Goal: Information Seeking & Learning: Learn about a topic

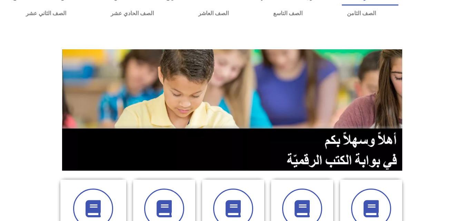
scroll to position [28, 0]
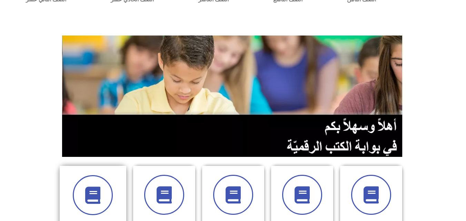
click at [125, 173] on div "الصف الخامس" at bounding box center [93, 211] width 67 height 91
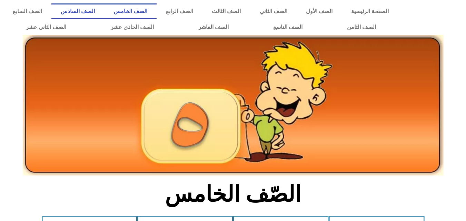
click at [104, 16] on link "الصف السادس" at bounding box center [77, 11] width 53 height 16
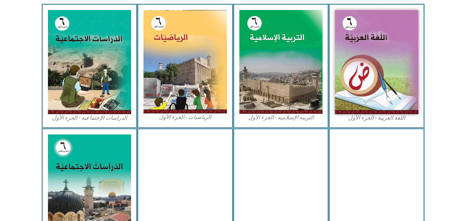
scroll to position [221, 0]
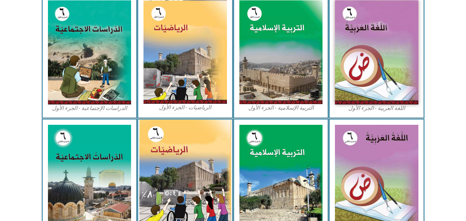
click at [199, 144] on img at bounding box center [185, 177] width 92 height 114
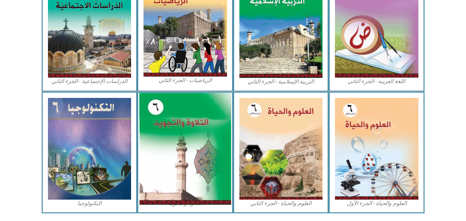
scroll to position [373, 0]
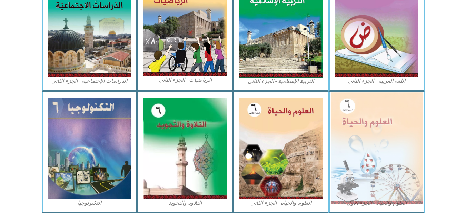
click at [417, 175] on img at bounding box center [377, 149] width 92 height 112
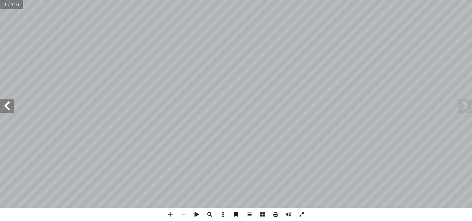
click at [460, 108] on span at bounding box center [465, 106] width 14 height 14
click at [4, 108] on span at bounding box center [7, 106] width 14 height 14
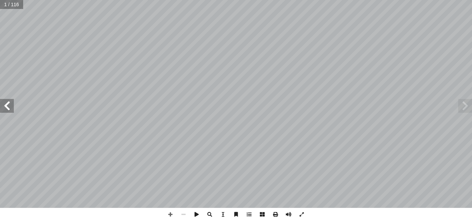
click at [4, 108] on span at bounding box center [7, 106] width 14 height 14
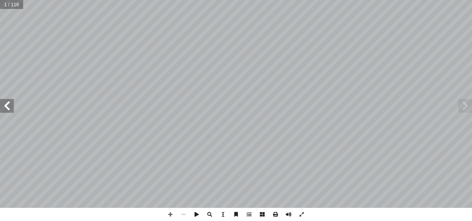
click at [4, 108] on span at bounding box center [7, 106] width 14 height 14
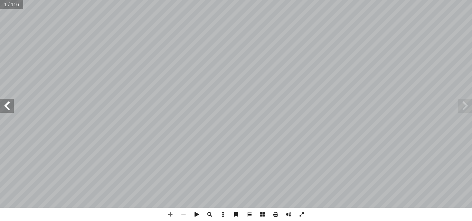
click at [4, 108] on span at bounding box center [7, 106] width 14 height 14
click at [273, 63] on html "الصفحة الرئيسية الصف الأول الصف الثاني الصف الثالث الصف الرابع الصف الخامس الصف…" at bounding box center [236, 31] width 472 height 63
click at [183, 214] on span at bounding box center [183, 214] width 13 height 13
click at [182, 215] on span at bounding box center [183, 214] width 13 height 13
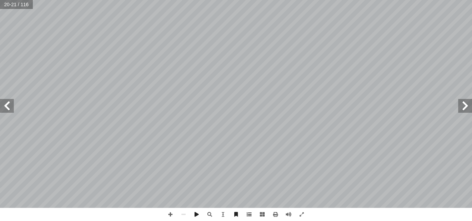
click at [7, 101] on span at bounding box center [7, 106] width 14 height 14
click at [466, 106] on span at bounding box center [465, 106] width 14 height 14
click at [4, 105] on span at bounding box center [7, 106] width 14 height 14
click at [171, 215] on span at bounding box center [170, 214] width 13 height 13
